Goal: Task Accomplishment & Management: Use online tool/utility

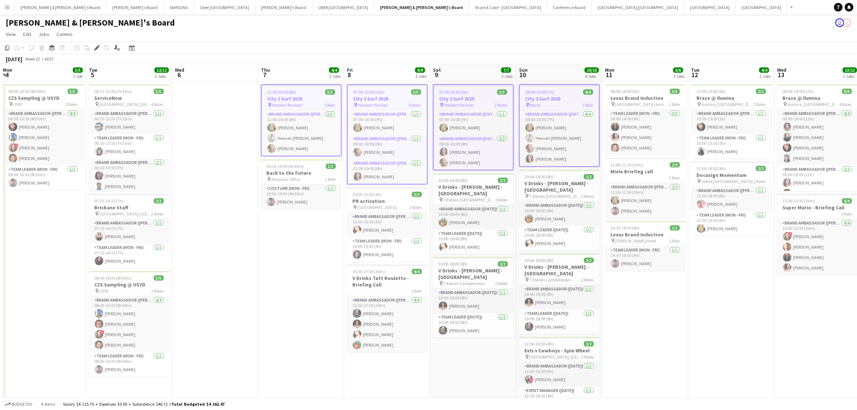
scroll to position [0, 159]
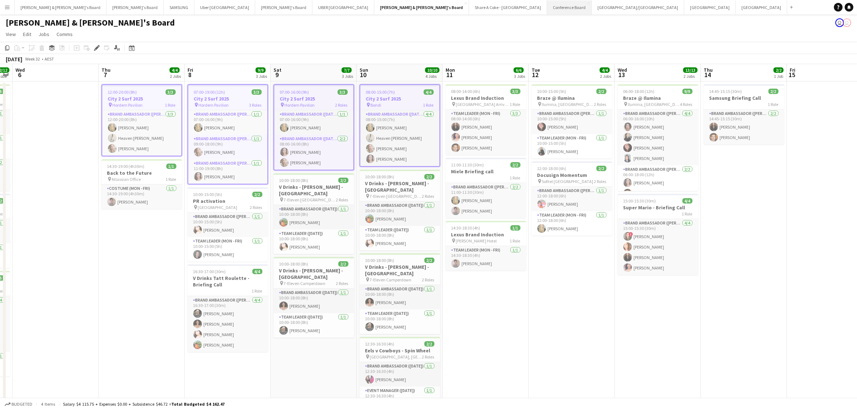
click at [547, 6] on button "Conference Board Close" at bounding box center [569, 7] width 45 height 14
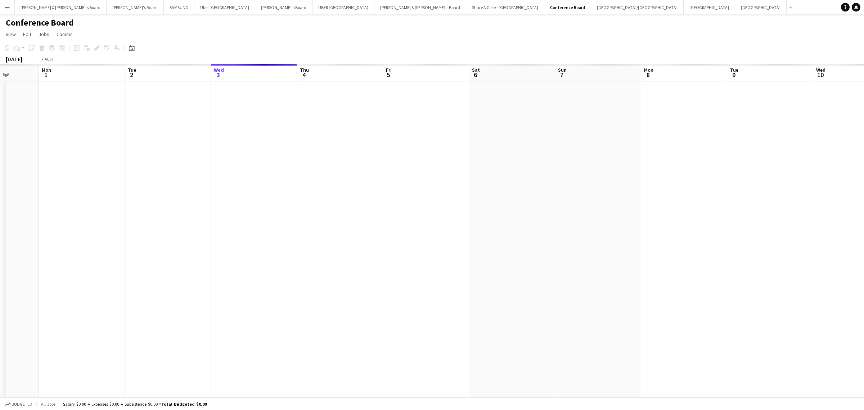
drag, startPoint x: 105, startPoint y: 209, endPoint x: 581, endPoint y: 210, distance: 475.9
click at [581, 210] on app-calendar-viewport "Sat 30 Sun 31 Mon 1 Tue 2 Wed 3 Thu 4 Fri 5 Sat 6 Sun 7 Mon 8 Tue 9 Wed 10 Thu …" at bounding box center [432, 230] width 864 height 333
drag, startPoint x: 137, startPoint y: 318, endPoint x: 870, endPoint y: 242, distance: 737.6
click at [857, 242] on html "Menu Boards Boards Boards All jobs Status Workforce Workforce My Workforce Recr…" at bounding box center [432, 205] width 864 height 410
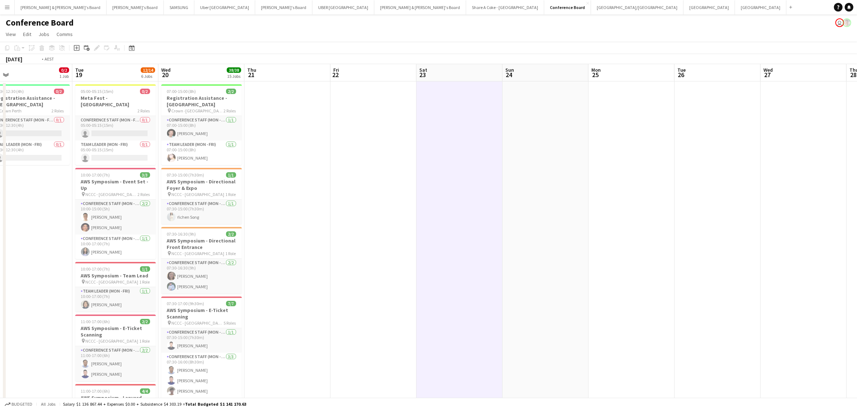
scroll to position [0, 197]
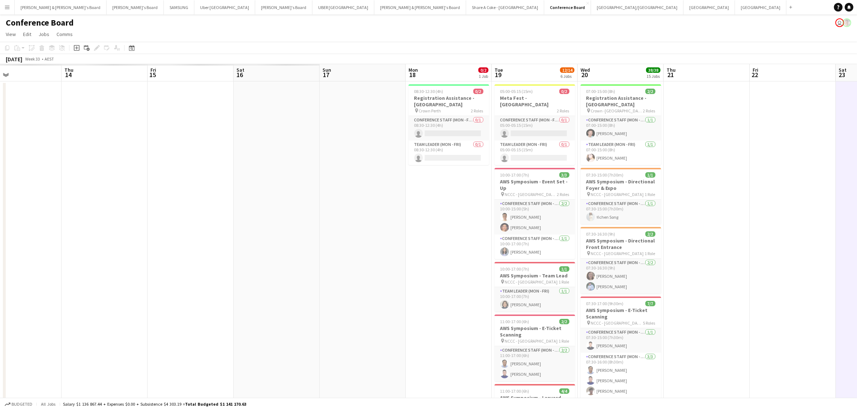
drag, startPoint x: 280, startPoint y: 300, endPoint x: 817, endPoint y: 234, distance: 541.5
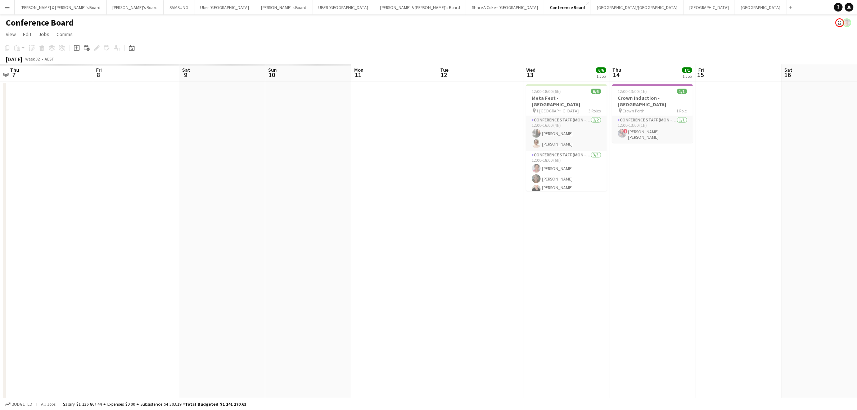
drag, startPoint x: 229, startPoint y: 307, endPoint x: 776, endPoint y: 253, distance: 550.5
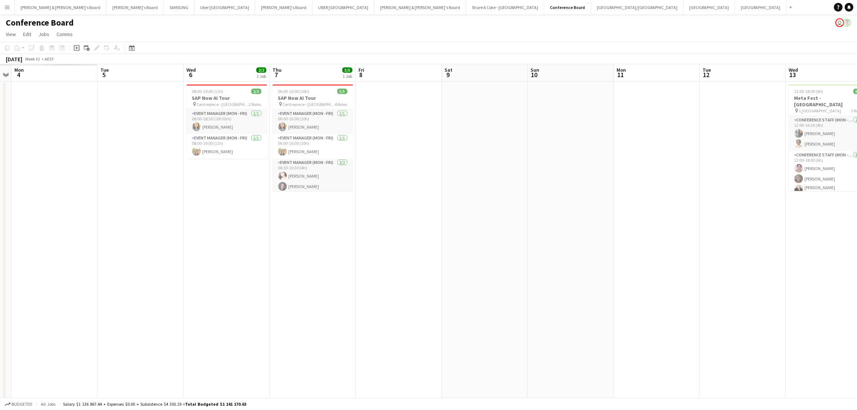
scroll to position [0, 147]
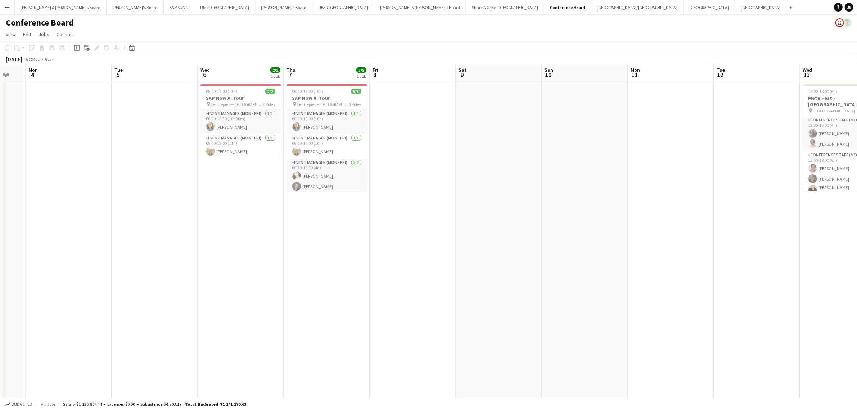
drag, startPoint x: 215, startPoint y: 330, endPoint x: 491, endPoint y: 305, distance: 277.6
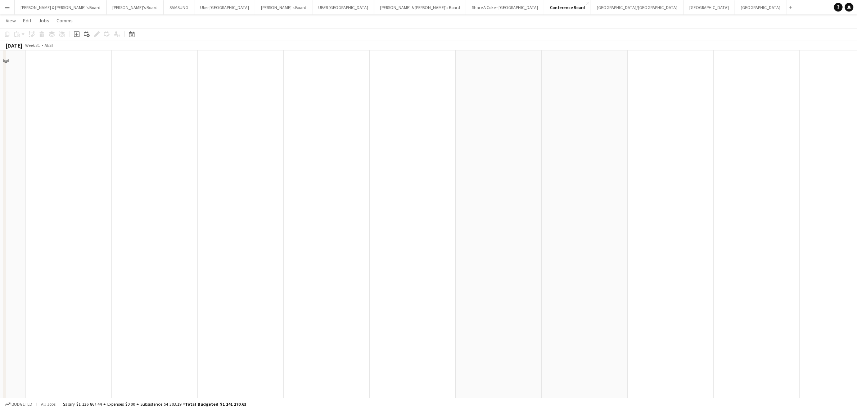
scroll to position [114, 0]
click at [5, 8] on app-icon "Menu" at bounding box center [7, 7] width 6 height 6
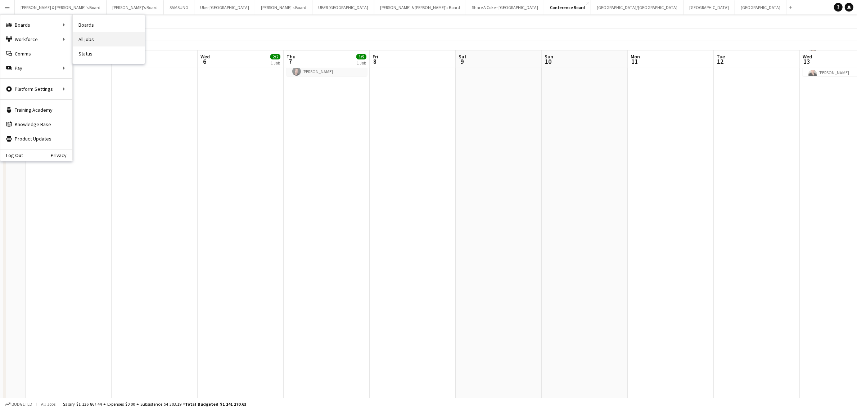
click at [89, 36] on link "All jobs" at bounding box center [109, 39] width 72 height 14
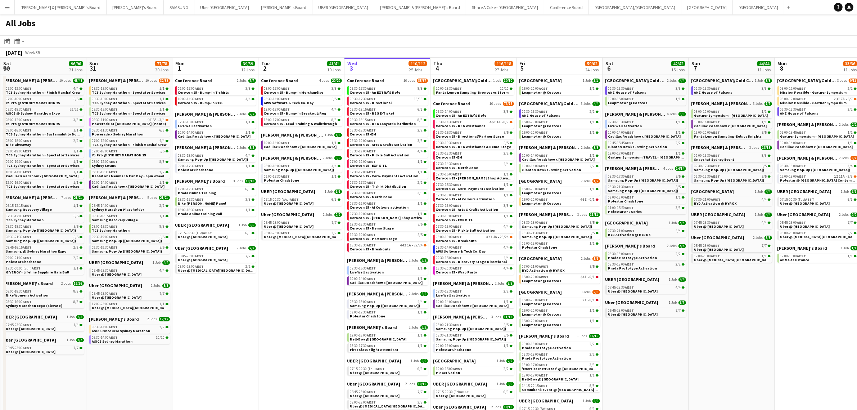
scroll to position [0, 248]
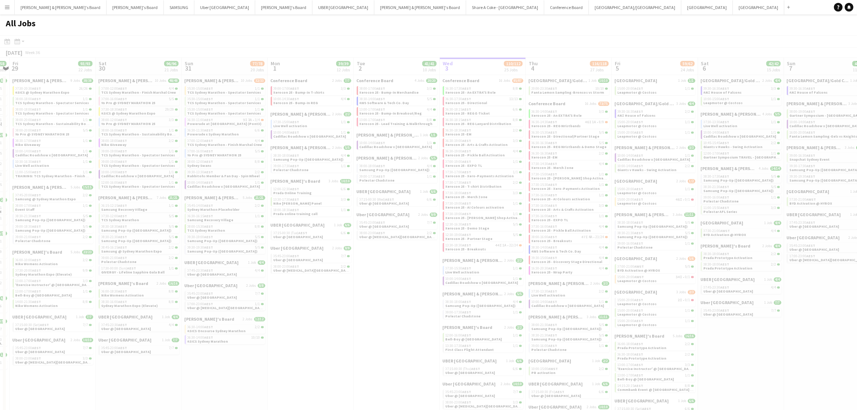
drag, startPoint x: 66, startPoint y: 288, endPoint x: 551, endPoint y: 230, distance: 489.0
click at [857, 177] on html "Menu Boards Boards Boards All jobs Status Workforce Workforce My Workforce Recr…" at bounding box center [428, 236] width 857 height 472
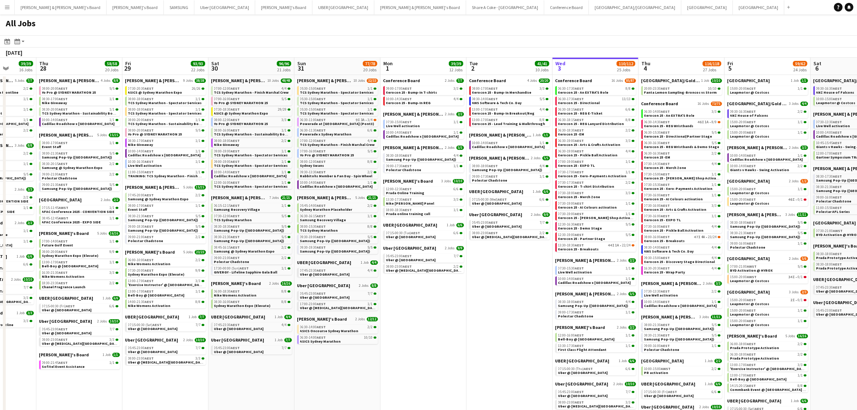
scroll to position [0, 254]
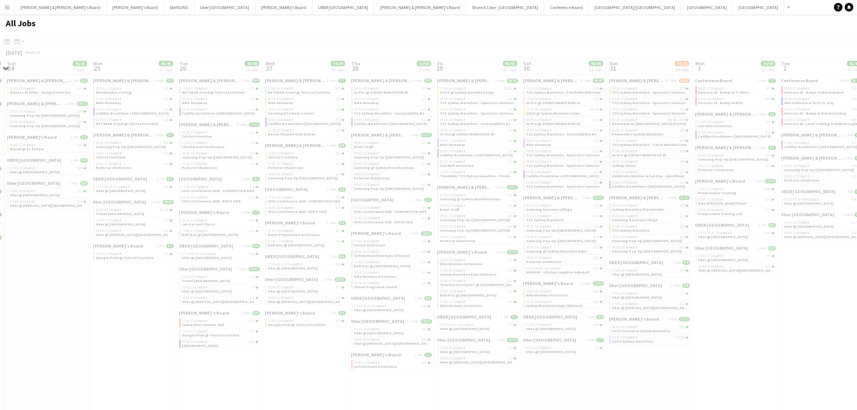
drag, startPoint x: 78, startPoint y: 389, endPoint x: 641, endPoint y: 316, distance: 567.1
click at [641, 316] on app-all-jobs "All Jobs Date picker [DATE] [DATE] [DATE] M [DATE] T [DATE] W [DATE] T [DATE] F…" at bounding box center [428, 243] width 857 height 458
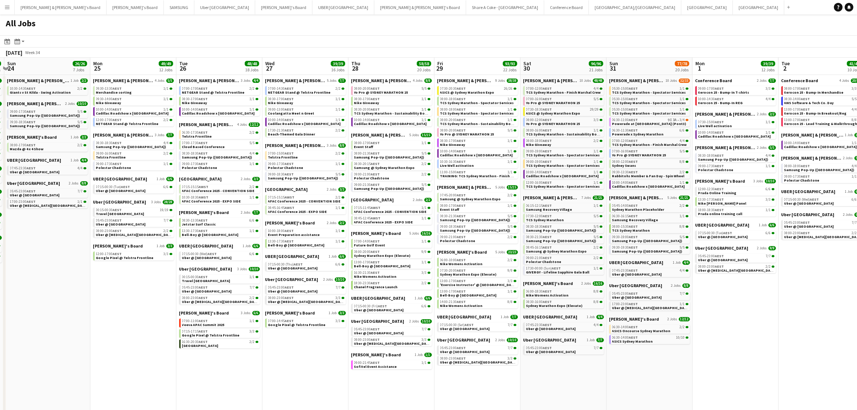
drag, startPoint x: 0, startPoint y: 395, endPoint x: 128, endPoint y: 382, distance: 128.7
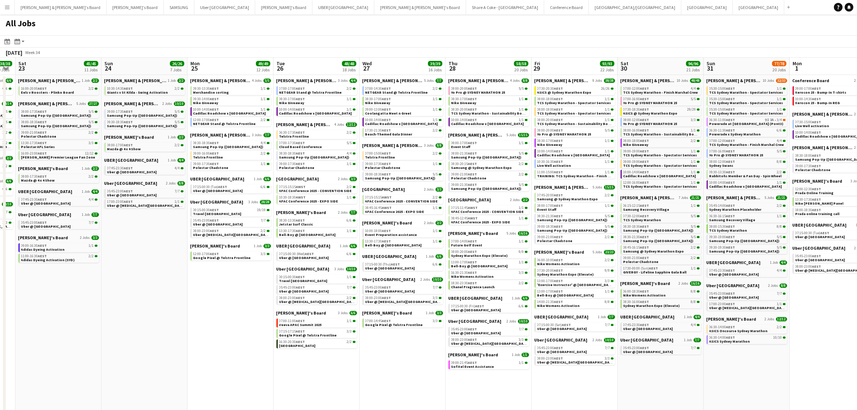
scroll to position [0, 245]
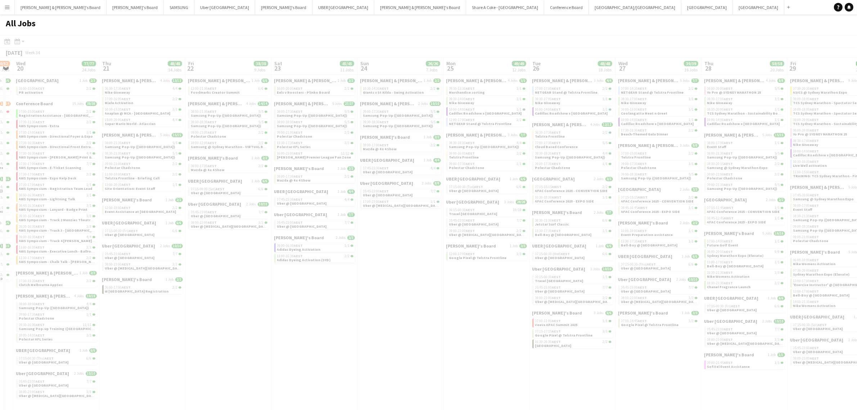
drag, startPoint x: 31, startPoint y: 386, endPoint x: 261, endPoint y: 335, distance: 236.0
click at [638, 287] on app-all-jobs "All Jobs Date picker [DATE] [DATE] [DATE] M [DATE] T [DATE] W [DATE] T [DATE] F…" at bounding box center [428, 243] width 857 height 458
drag, startPoint x: 94, startPoint y: 366, endPoint x: 374, endPoint y: 332, distance: 282.5
click at [374, 332] on div at bounding box center [428, 264] width 857 height 458
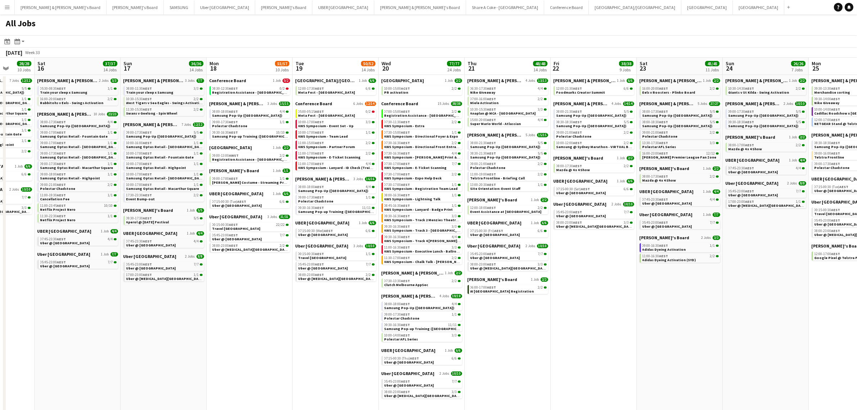
scroll to position [0, 197]
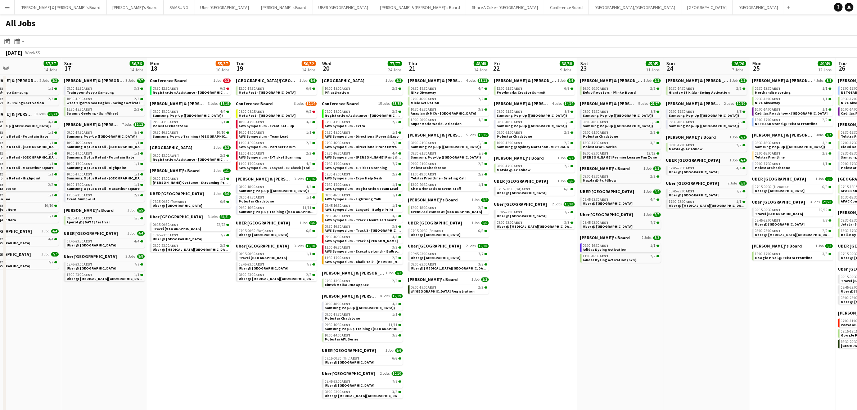
click at [665, 265] on app-all-jobs "All Jobs Date picker [DATE] [DATE] [DATE] M [DATE] T [DATE] W [DATE] T [DATE] F…" at bounding box center [428, 243] width 857 height 458
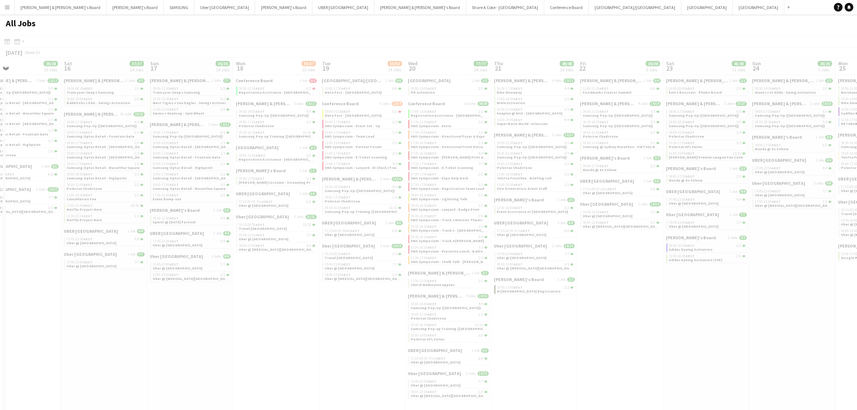
drag, startPoint x: 98, startPoint y: 338, endPoint x: 604, endPoint y: 265, distance: 511.4
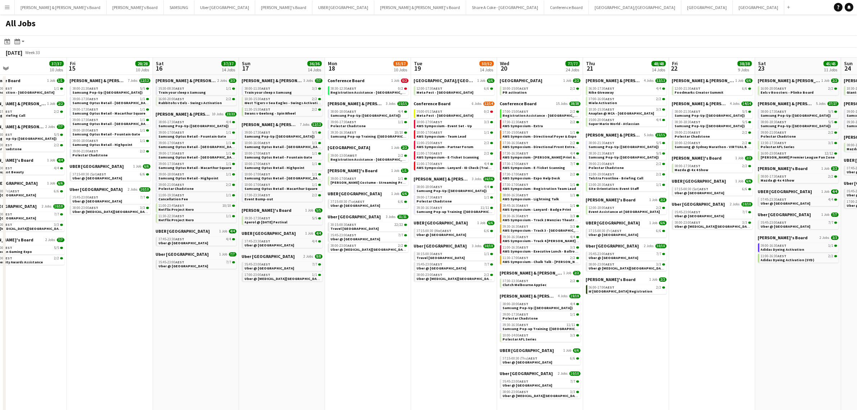
scroll to position [0, 200]
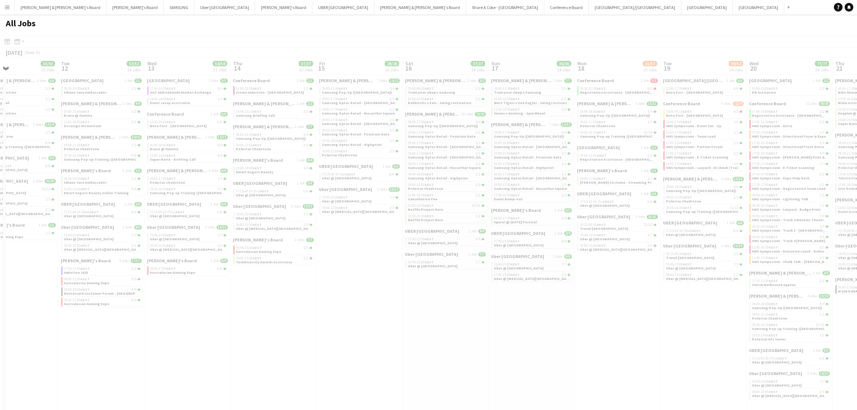
drag, startPoint x: 75, startPoint y: 341, endPoint x: 416, endPoint y: 327, distance: 341.5
click at [675, 272] on app-all-jobs "All Jobs Date picker [DATE] [DATE] [DATE] M [DATE] T [DATE] W [DATE] T [DATE] F…" at bounding box center [428, 243] width 857 height 458
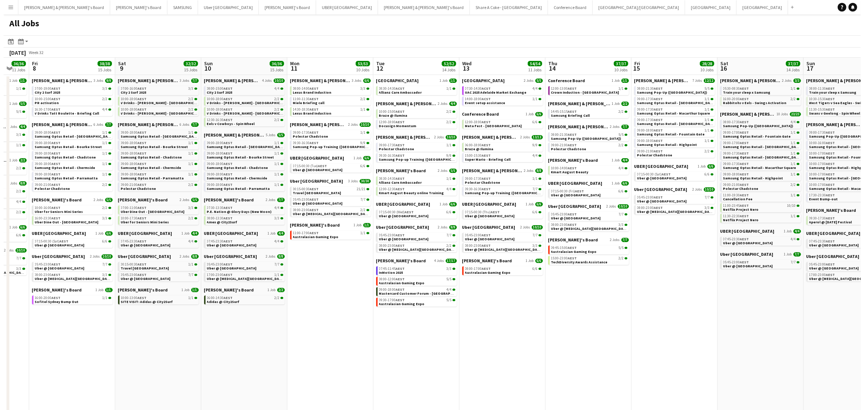
scroll to position [0, 218]
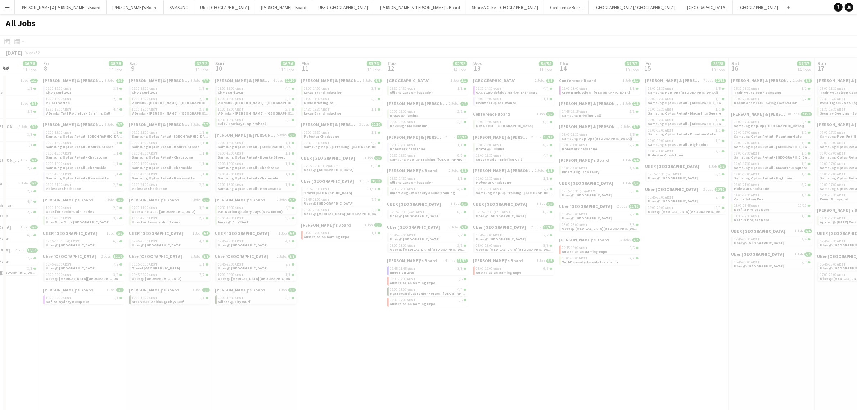
drag, startPoint x: 81, startPoint y: 353, endPoint x: 407, endPoint y: 338, distance: 326.5
click at [426, 336] on app-all-jobs "All Jobs Date picker [DATE] [DATE] [DATE] M [DATE] T [DATE] W [DATE] T [DATE] F…" at bounding box center [428, 243] width 857 height 458
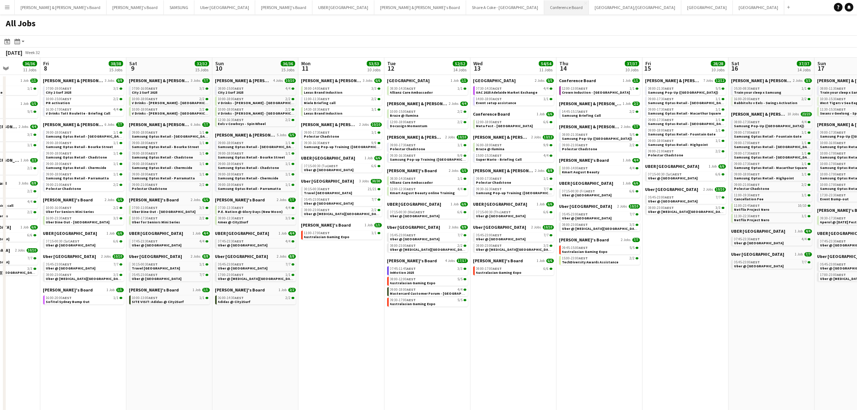
click at [544, 4] on button "Conference Board Close" at bounding box center [566, 7] width 45 height 14
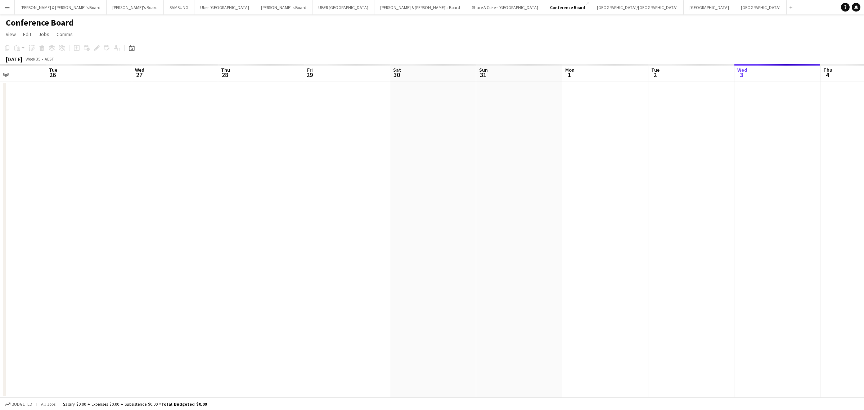
drag, startPoint x: 252, startPoint y: 315, endPoint x: 858, endPoint y: 177, distance: 621.4
click at [857, 177] on app-calendar-viewport "Sun 24 Mon 25 Tue 26 Wed 27 Thu 28 Fri 29 Sat 30 Sun 31 Mon 1 Tue 2 Wed 3 Thu 4…" at bounding box center [432, 230] width 864 height 333
drag, startPoint x: 78, startPoint y: 288, endPoint x: 722, endPoint y: 258, distance: 644.3
click at [722, 258] on app-calendar-viewport "Thu 21 Fri 22 Sat 23 Sun 24 Mon 25 Tue 26 Wed 27 Thu 28 Fri 29 Sat 30 Sun 31 Mo…" at bounding box center [432, 230] width 864 height 333
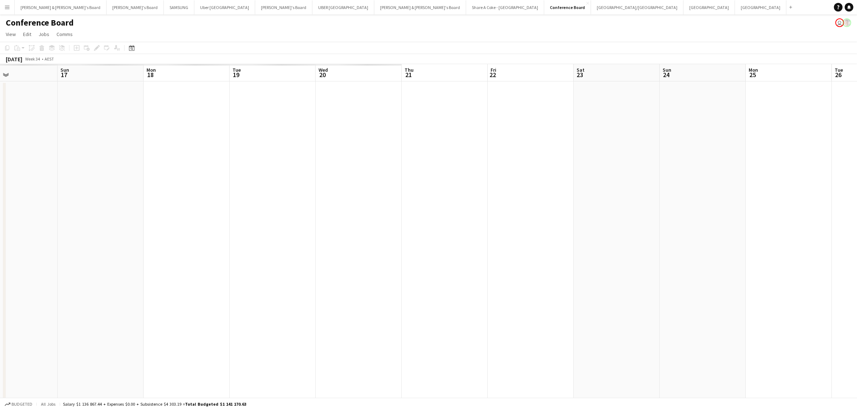
scroll to position [0, 224]
drag, startPoint x: 181, startPoint y: 336, endPoint x: 600, endPoint y: 297, distance: 420.4
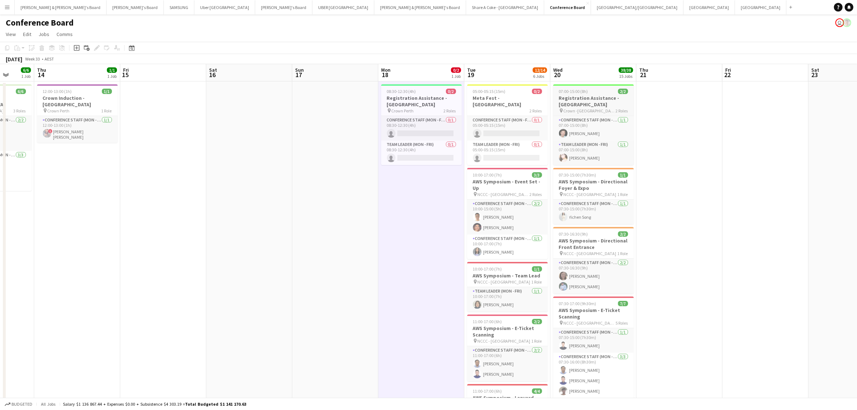
click at [571, 103] on h3 "Registration Assistance - [GEOGRAPHIC_DATA]" at bounding box center [593, 101] width 81 height 13
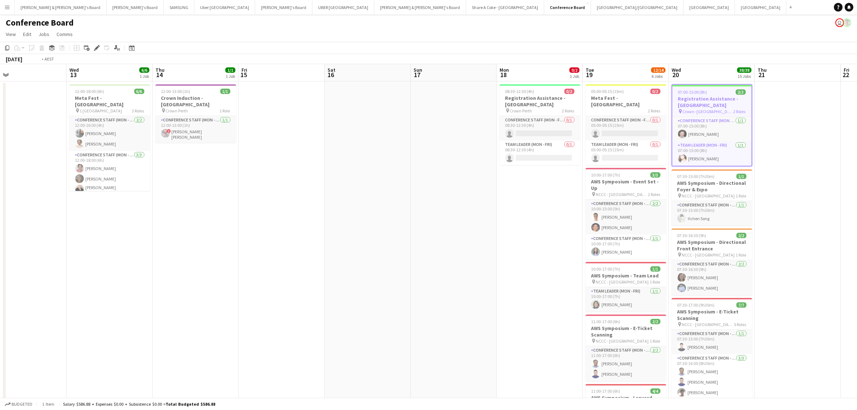
scroll to position [0, 185]
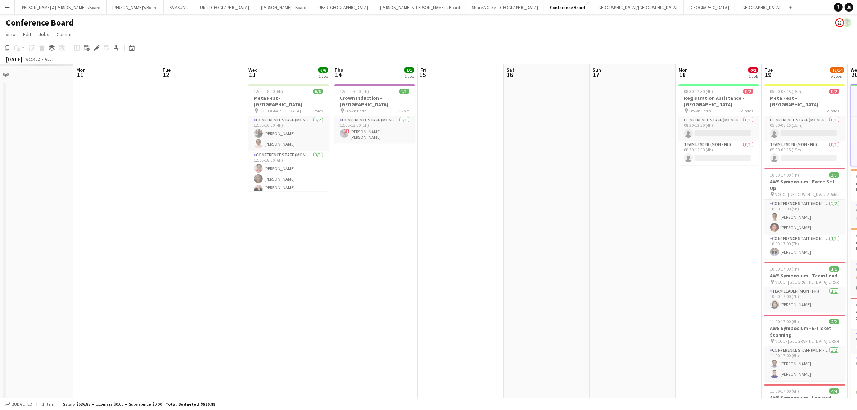
drag, startPoint x: 290, startPoint y: 240, endPoint x: 587, endPoint y: 220, distance: 298.0
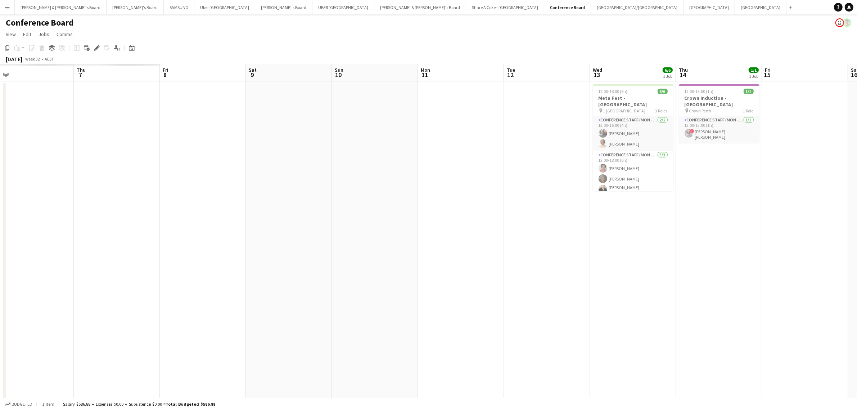
scroll to position [0, 184]
drag, startPoint x: 279, startPoint y: 295, endPoint x: 625, endPoint y: 249, distance: 348.3
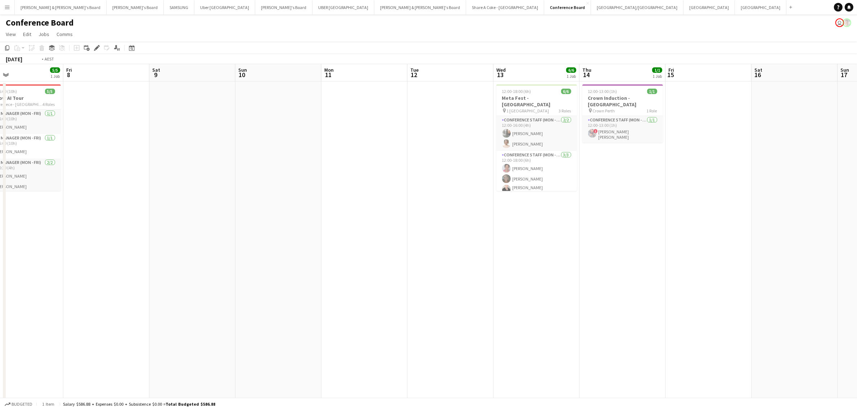
drag, startPoint x: 557, startPoint y: 273, endPoint x: 116, endPoint y: 323, distance: 443.8
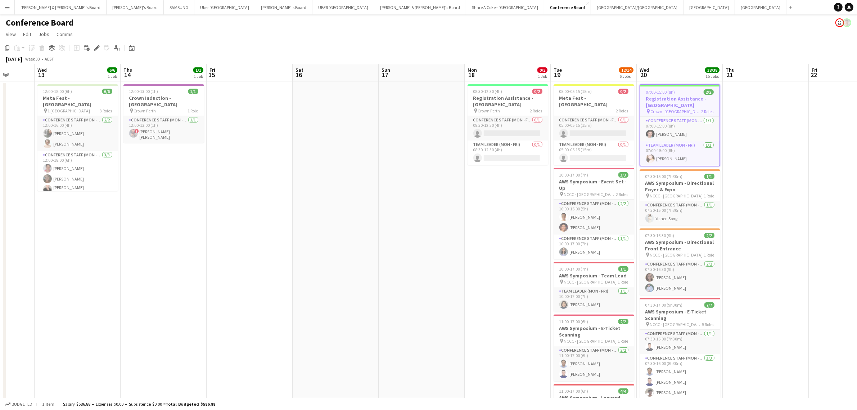
drag, startPoint x: 472, startPoint y: 311, endPoint x: 257, endPoint y: 319, distance: 214.7
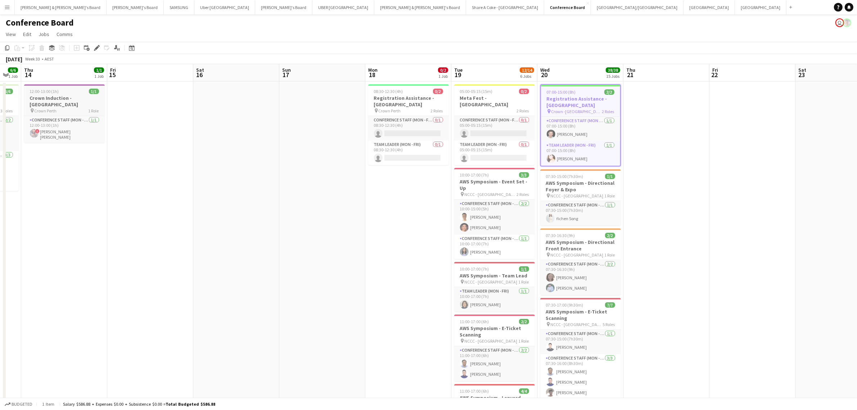
click at [56, 90] on span "12:00-13:00 (1h)" at bounding box center [44, 91] width 29 height 5
click at [5, 7] on app-icon "Menu" at bounding box center [7, 7] width 6 height 6
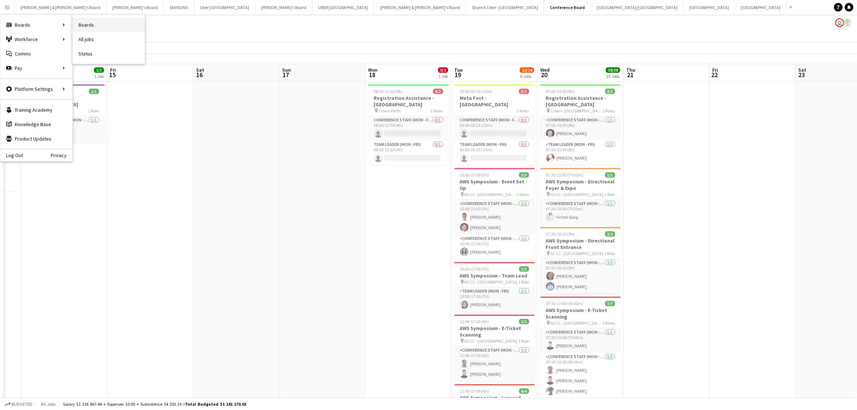
click at [102, 24] on link "Boards" at bounding box center [109, 25] width 72 height 14
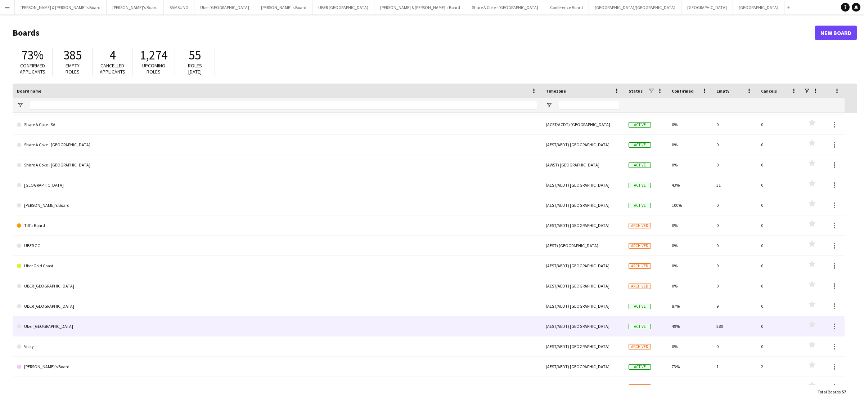
scroll to position [875, 0]
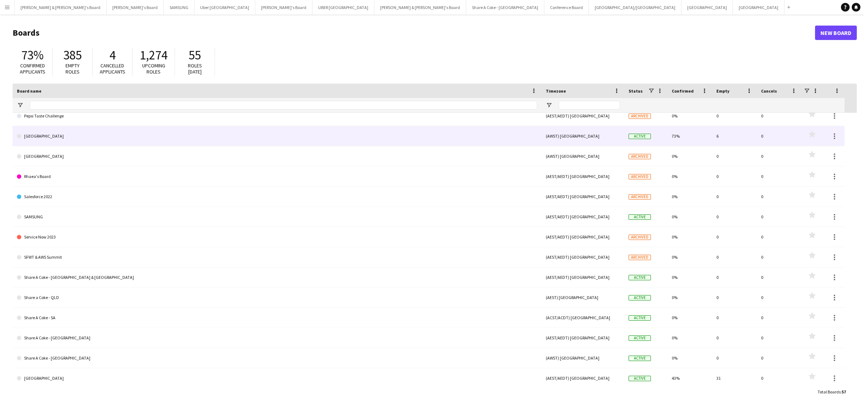
click at [31, 137] on link "[GEOGRAPHIC_DATA]" at bounding box center [277, 136] width 520 height 20
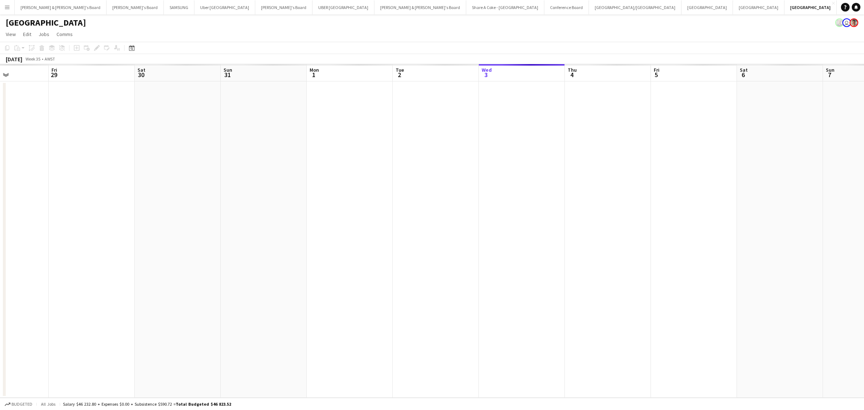
drag, startPoint x: 76, startPoint y: 231, endPoint x: 555, endPoint y: 215, distance: 479.0
click at [555, 215] on app-calendar-viewport "Tue 26 Wed 27 Thu 28 Fri 29 Sat 30 Sun 31 Mon 1 Tue 2 Wed 3 Thu 4 Fri 5 Sat 6 S…" at bounding box center [432, 230] width 864 height 333
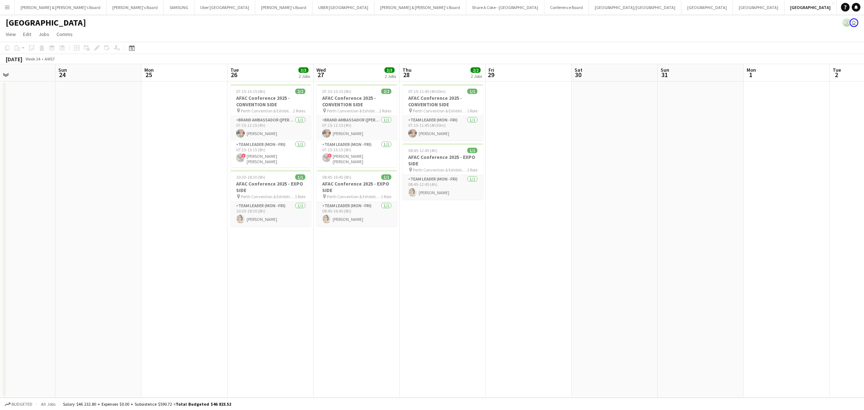
drag, startPoint x: 96, startPoint y: 289, endPoint x: 533, endPoint y: 273, distance: 437.3
click at [533, 273] on app-calendar-viewport "Thu 21 Fri 22 Sat 23 Sun 24 Mon 25 Tue 26 3/3 2 Jobs Wed 27 3/3 2 Jobs Thu 28 2…" at bounding box center [432, 230] width 864 height 333
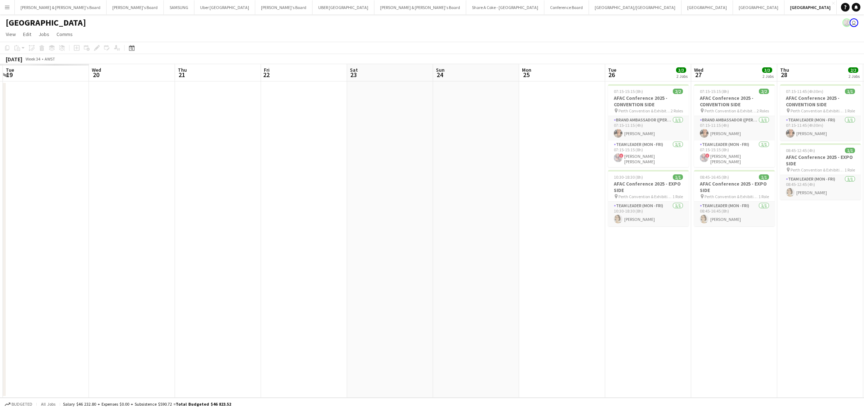
drag, startPoint x: 141, startPoint y: 317, endPoint x: 429, endPoint y: 287, distance: 288.9
click at [429, 287] on app-calendar-viewport "Sun 17 Mon 18 Tue 19 Wed 20 Thu 21 Fri 22 Sat 23 Sun 24 Mon 25 Tue 26 3/3 2 Job…" at bounding box center [432, 230] width 864 height 333
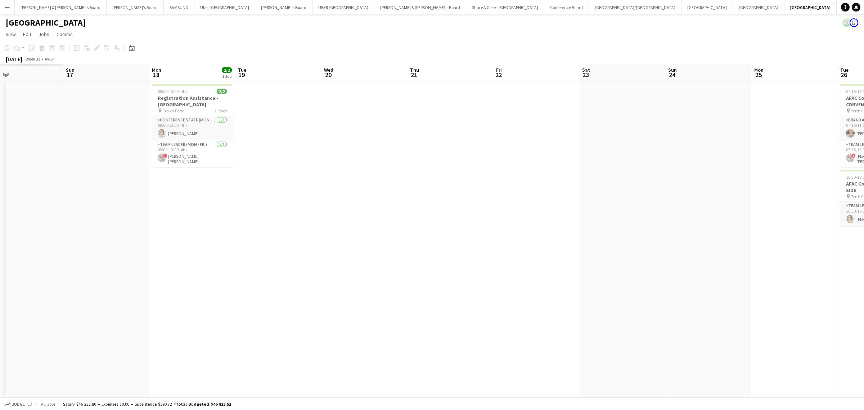
drag, startPoint x: 72, startPoint y: 273, endPoint x: 305, endPoint y: 278, distance: 232.2
click at [305, 278] on app-calendar-viewport "Thu 14 Fri 15 Sat 16 Sun 17 Mon 18 2/2 1 Job Tue 19 Wed 20 Thu 21 Fri 22 Sat 23…" at bounding box center [432, 230] width 864 height 333
click at [175, 95] on h3 "Registration Assistance - [GEOGRAPHIC_DATA]" at bounding box center [192, 101] width 81 height 13
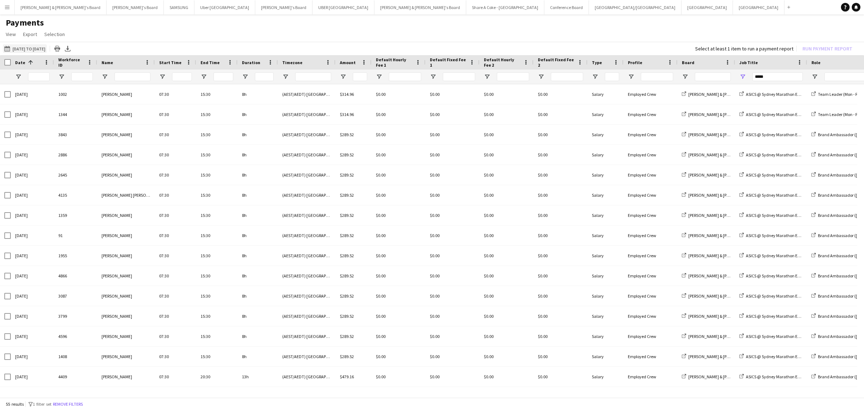
click at [24, 47] on button "16-08-2025 to 31-08-2025 29-08-2025 to 30-08-2025" at bounding box center [25, 48] width 44 height 9
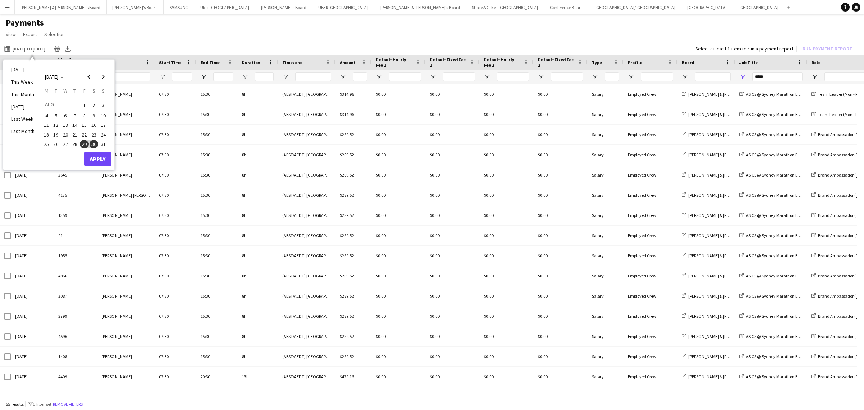
click at [95, 125] on span "16" at bounding box center [94, 125] width 9 height 9
click at [103, 146] on span "31" at bounding box center [103, 144] width 9 height 9
click at [106, 161] on button "Apply" at bounding box center [97, 159] width 27 height 14
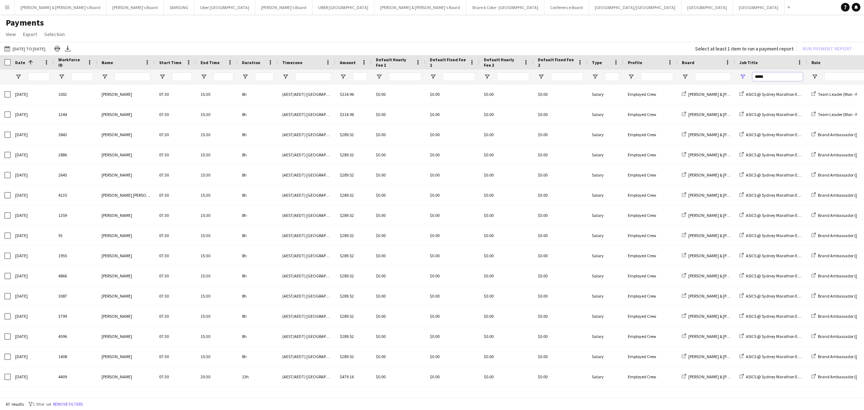
drag, startPoint x: 773, startPoint y: 76, endPoint x: 723, endPoint y: 84, distance: 50.2
click at [723, 84] on div at bounding box center [601, 76] width 1203 height 14
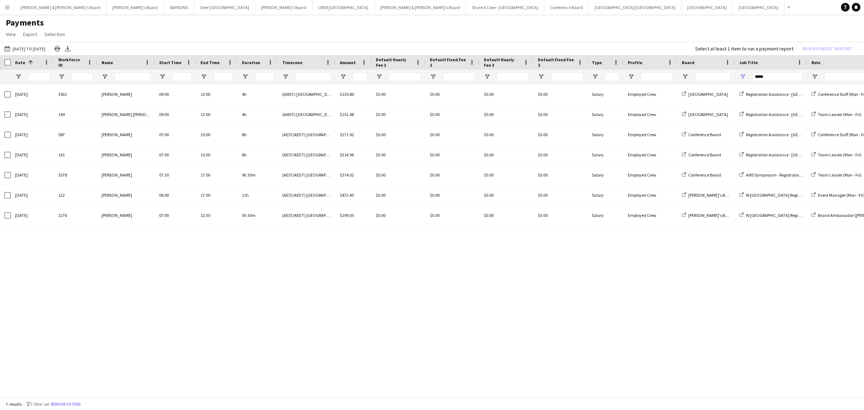
click at [705, 322] on div "18-08-2025 3932 Liris Weinhardt 09:00 13:00 4h (AWST) Perth $130.80 $0.00 $0.00…" at bounding box center [432, 237] width 864 height 307
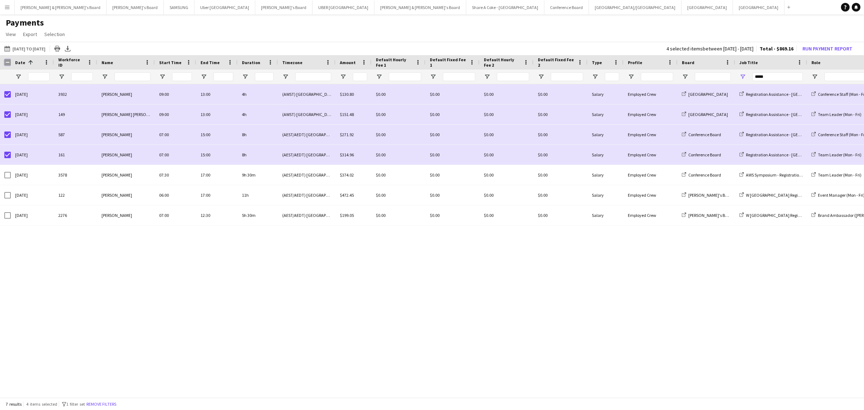
click at [6, 58] on div at bounding box center [5, 62] width 11 height 14
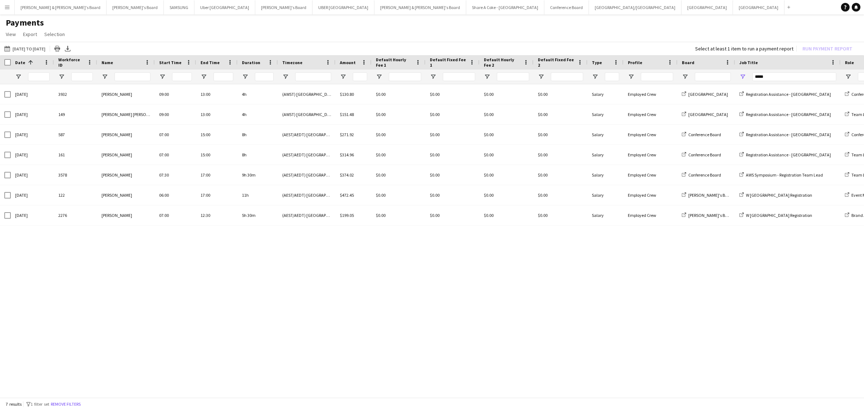
drag, startPoint x: 806, startPoint y: 62, endPoint x: 840, endPoint y: 58, distance: 33.8
click at [840, 58] on div at bounding box center [840, 62] width 3 height 14
drag, startPoint x: 789, startPoint y: 76, endPoint x: 735, endPoint y: 82, distance: 55.1
click at [735, 82] on div "*****" at bounding box center [787, 76] width 105 height 14
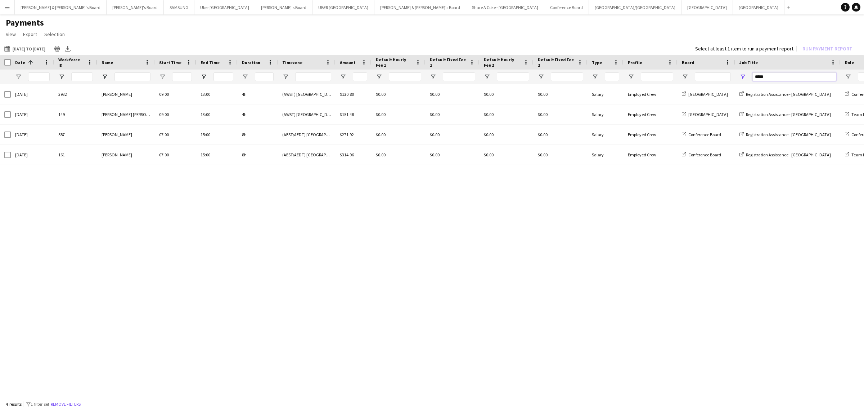
type input "*****"
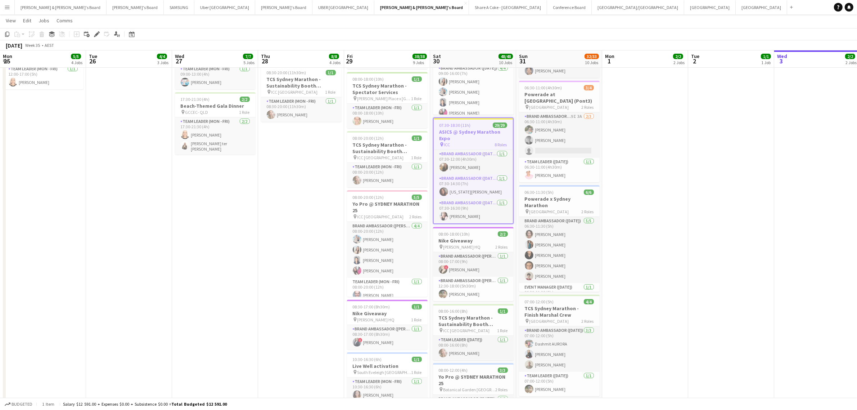
scroll to position [267, 0]
